Goal: Task Accomplishment & Management: Complete application form

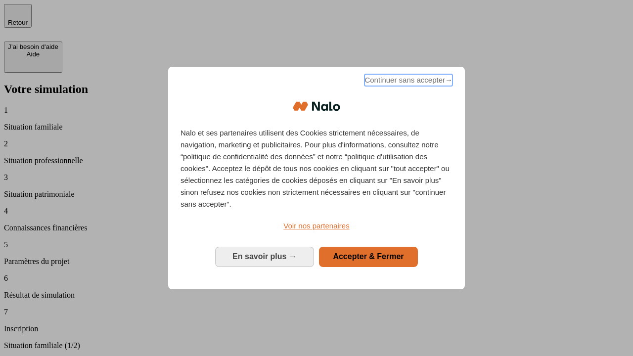
click at [409, 86] on span "Continuer sans accepter →" at bounding box center [409, 80] width 88 height 12
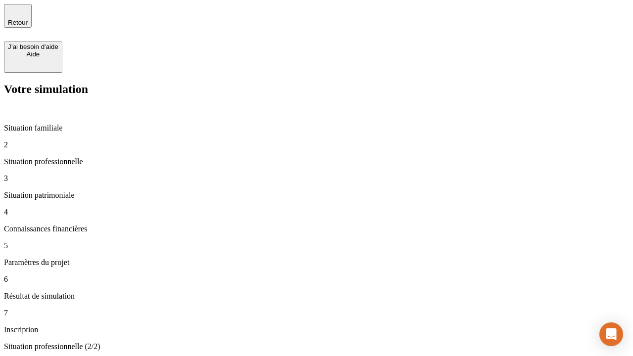
type input "30 000"
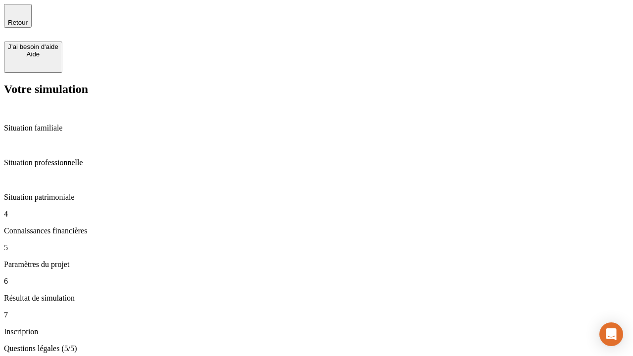
type input "25"
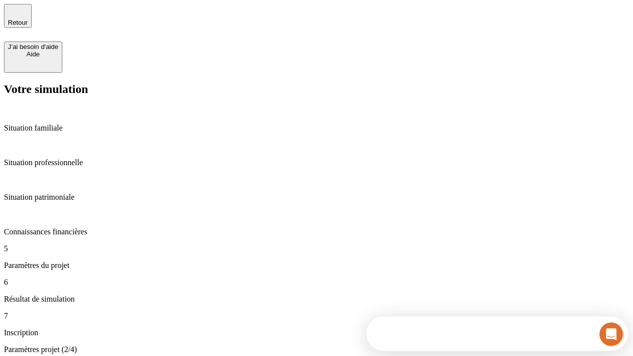
type input "64"
type input "1 000"
type input "640"
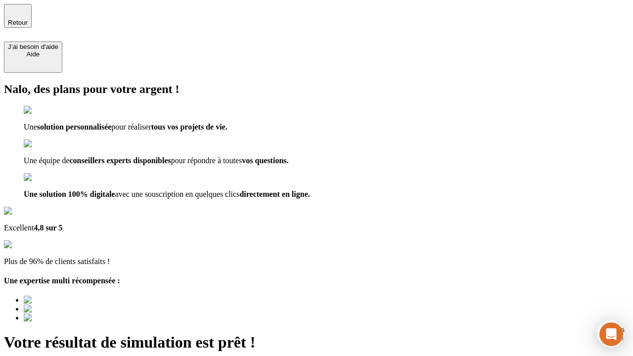
type input "[EMAIL_ADDRESS][PERSON_NAME][DOMAIN_NAME]"
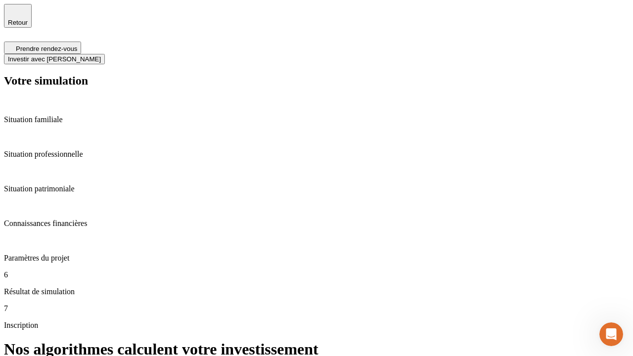
scroll to position [4, 0]
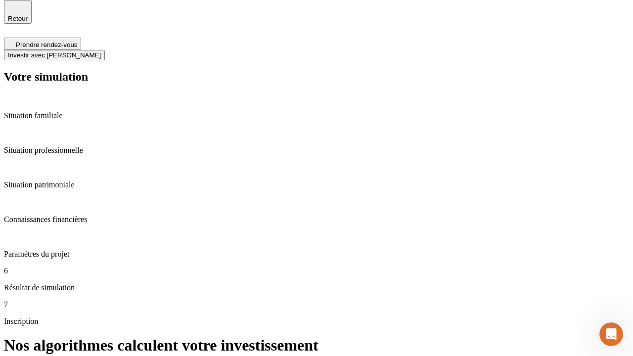
click at [101, 51] on span "Investir avec [PERSON_NAME]" at bounding box center [54, 54] width 93 height 7
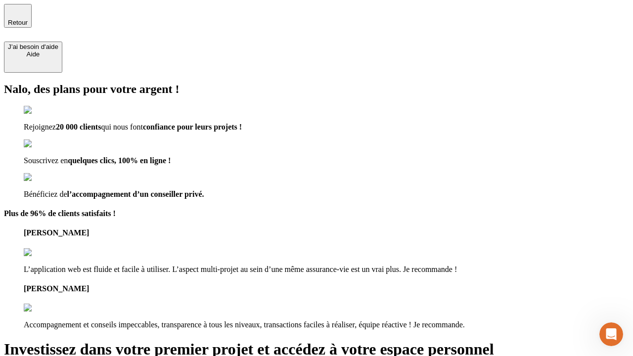
type input "[PERSON_NAME][EMAIL_ADDRESS][DOMAIN_NAME]"
